Goal: Leave review/rating

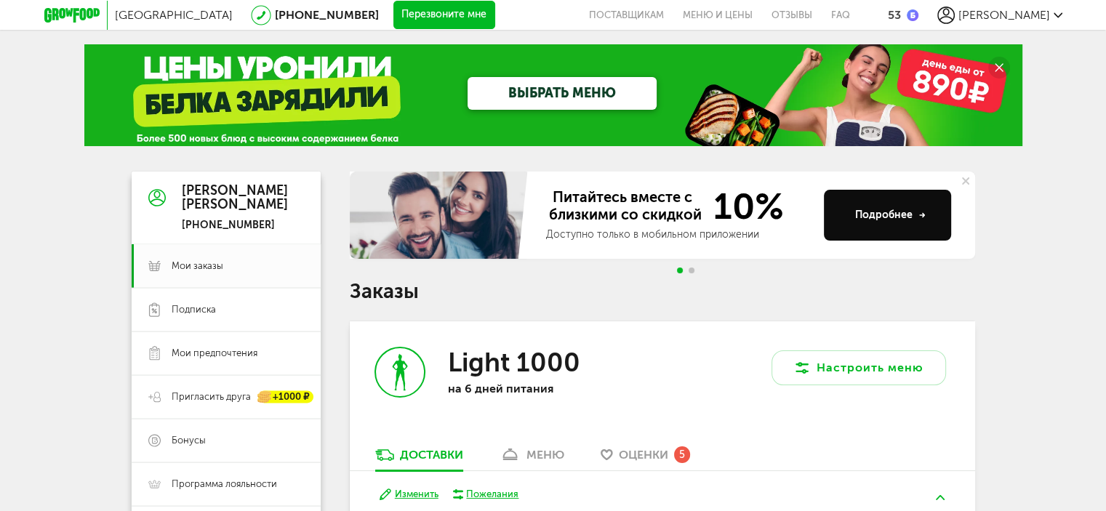
click at [644, 358] on div "Light 1000 на 6 дней питания" at bounding box center [506, 384] width 313 height 126
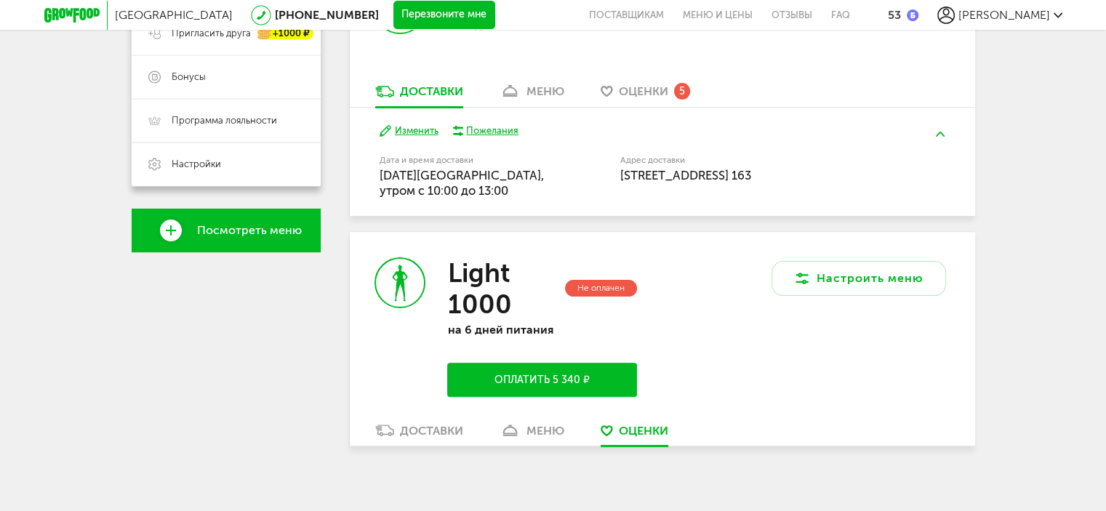
scroll to position [373, 0]
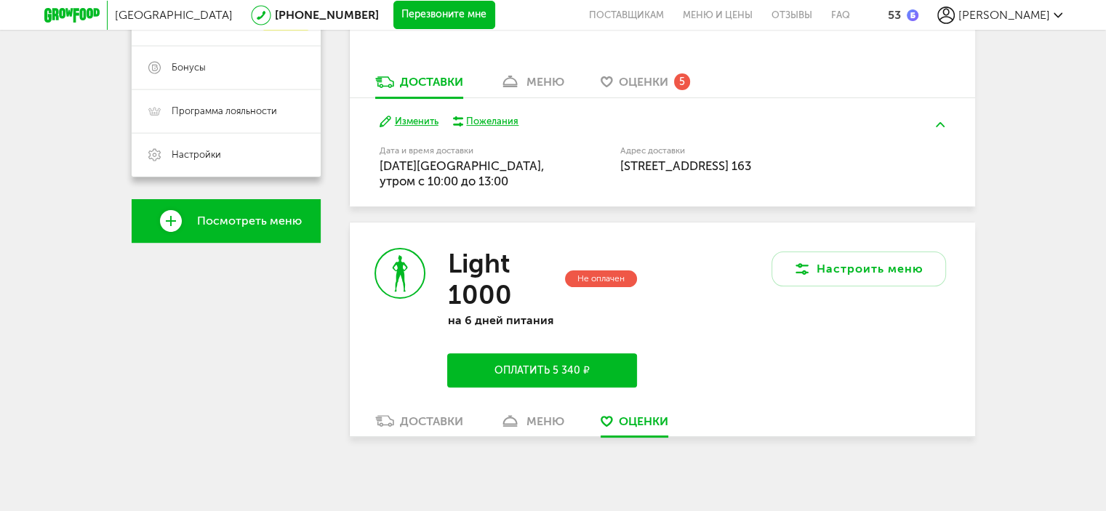
click at [654, 78] on span "Оценки" at bounding box center [643, 82] width 49 height 14
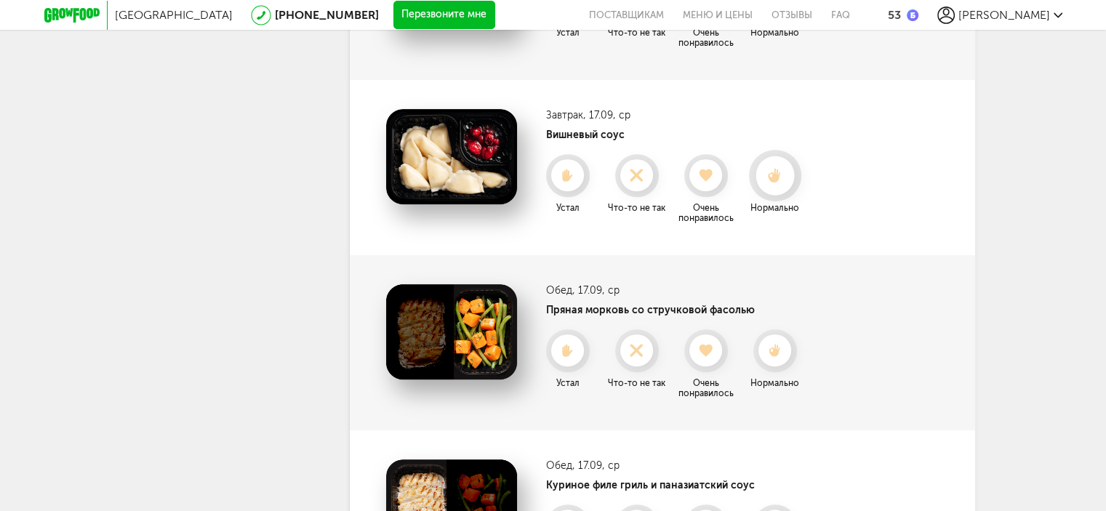
scroll to position [593, 0]
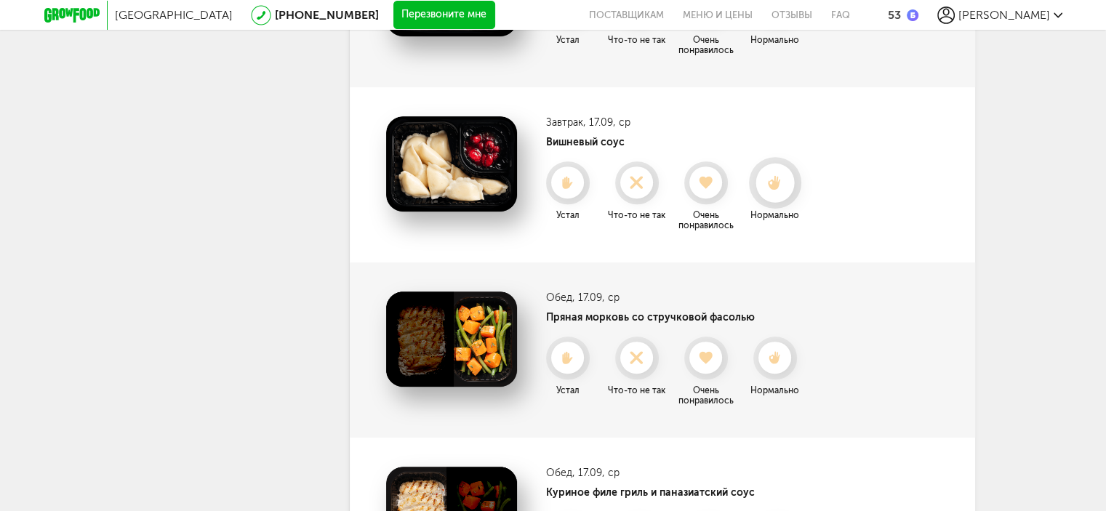
click at [779, 177] on icon at bounding box center [774, 183] width 39 height 16
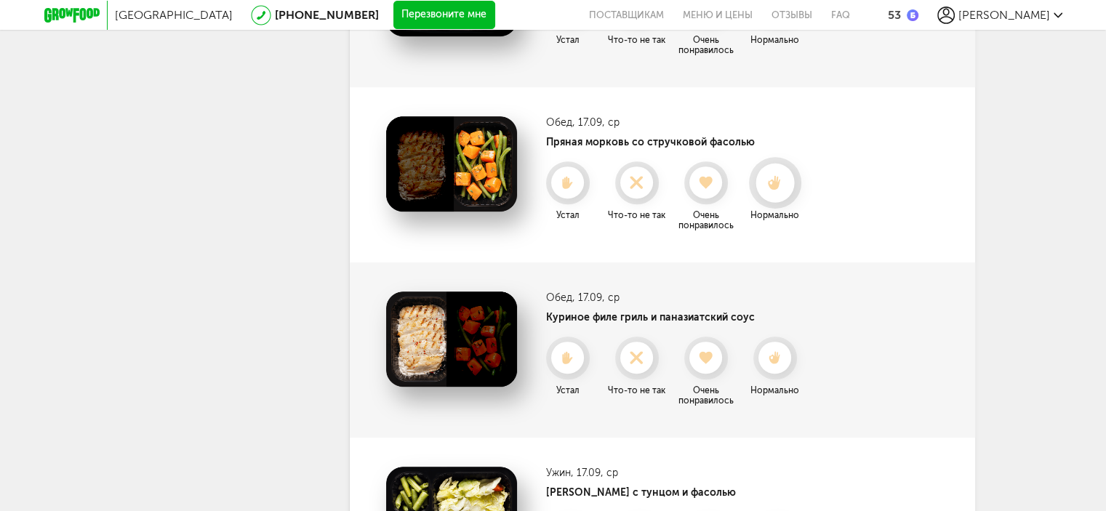
click at [774, 190] on icon at bounding box center [774, 183] width 39 height 16
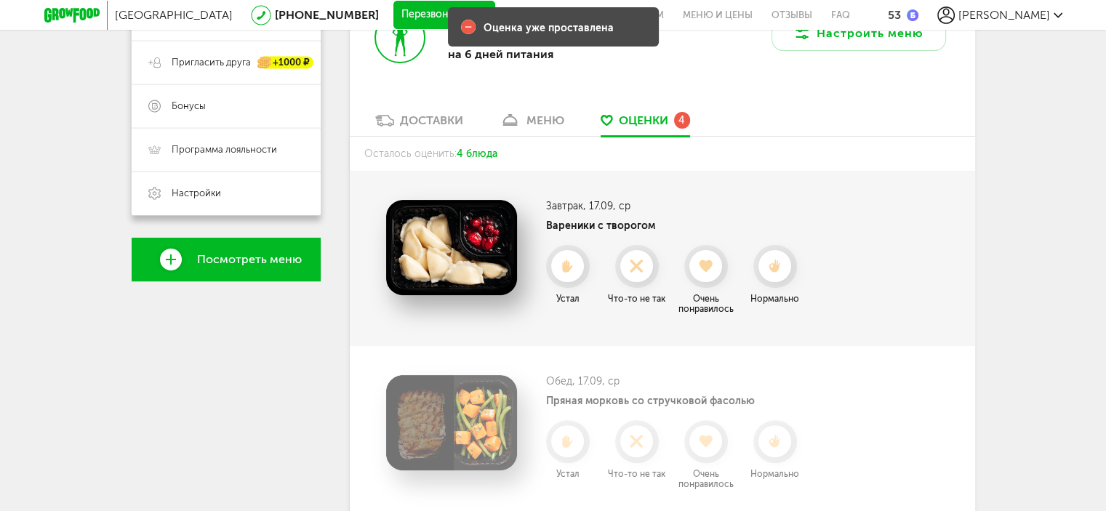
scroll to position [302, 0]
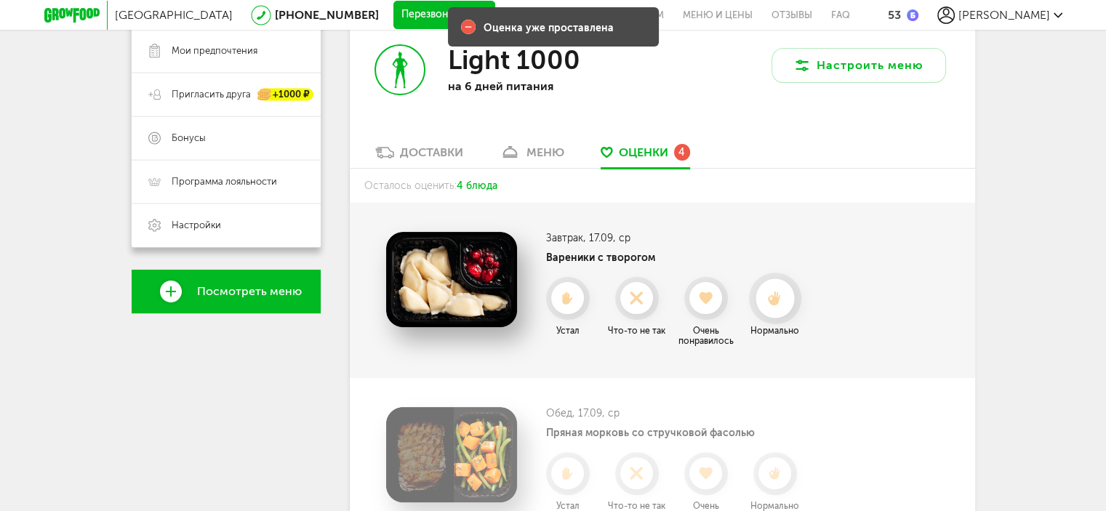
click at [775, 300] on use at bounding box center [774, 298] width 13 height 15
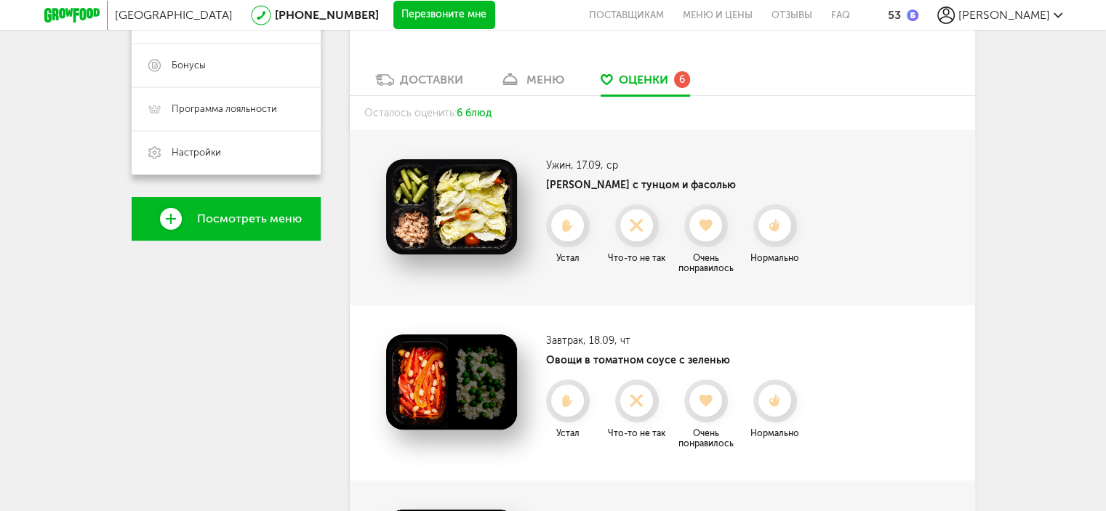
scroll to position [358, 0]
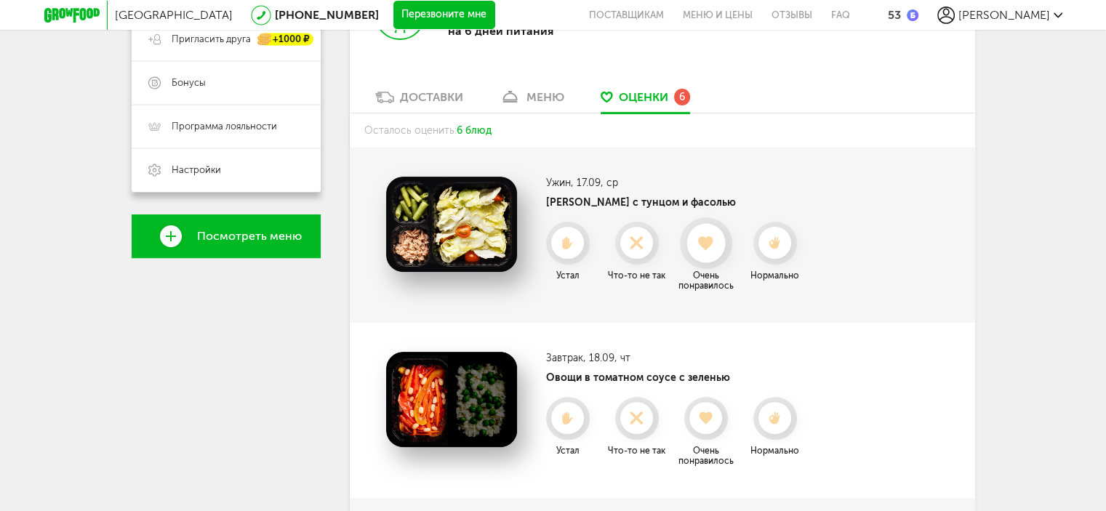
click at [713, 240] on use at bounding box center [706, 243] width 16 height 15
